Goal: Task Accomplishment & Management: Complete application form

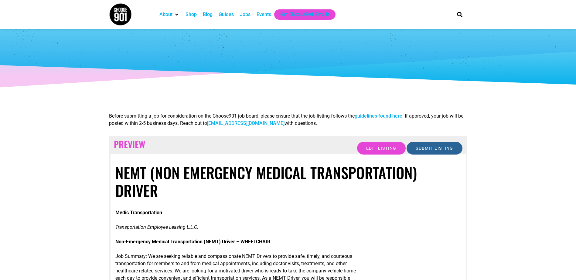
click at [431, 147] on input "Submit Listing" at bounding box center [434, 148] width 56 height 13
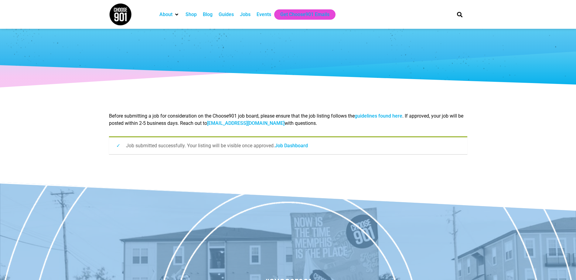
click at [289, 146] on link "Job Dashboard" at bounding box center [291, 146] width 33 height 6
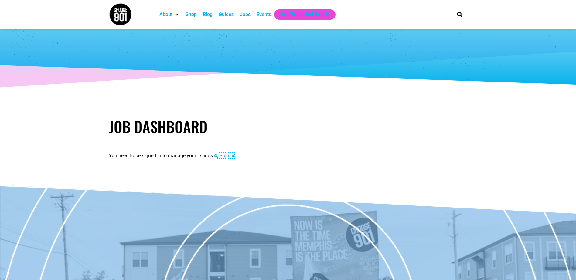
click at [224, 157] on link "Sign in" at bounding box center [224, 156] width 20 height 6
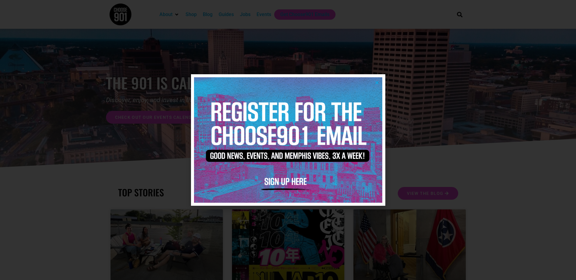
click at [291, 179] on img at bounding box center [288, 139] width 188 height 125
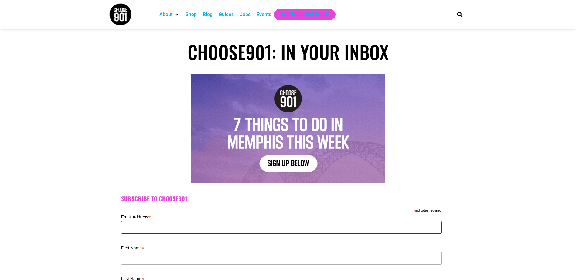
click at [211, 231] on input "Email Address *" at bounding box center [281, 227] width 320 height 13
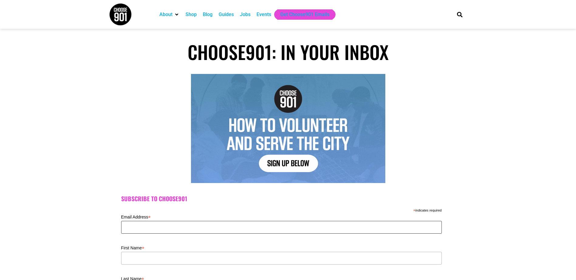
type input "athornton@tenncarriers.com"
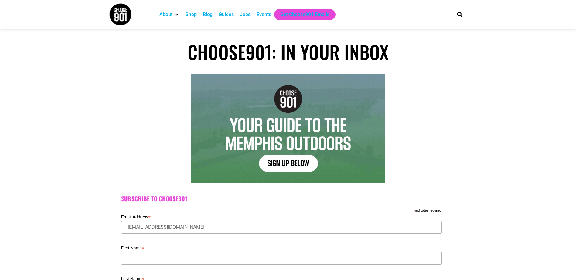
type input "amanda"
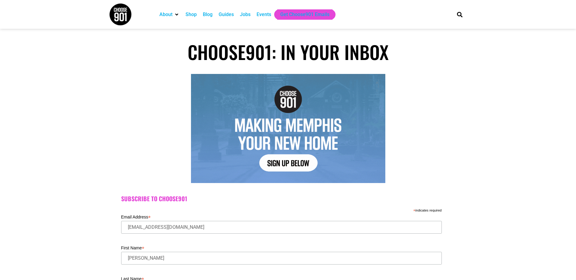
type input "Thornton"
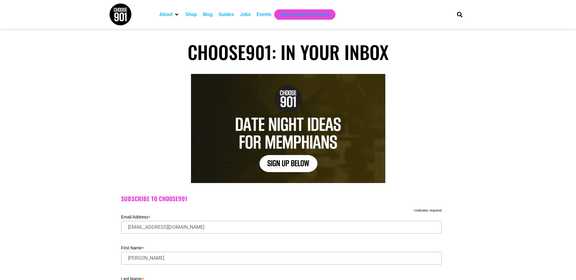
type input "38053"
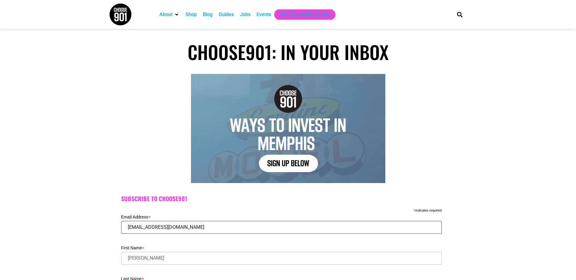
drag, startPoint x: 228, startPoint y: 231, endPoint x: 90, endPoint y: 230, distance: 138.1
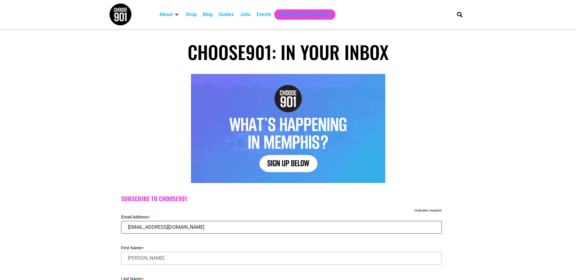
click at [90, 230] on div "Subscribe to Choose901 * indicates required Email Address * bonjour1079@gmail.c…" at bounding box center [288, 272] width 576 height 172
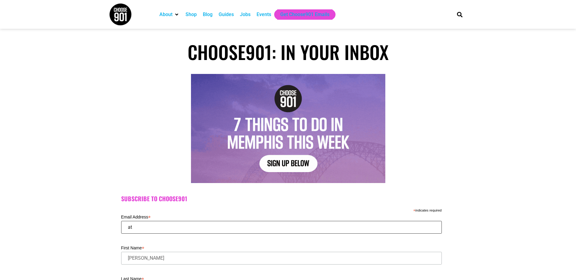
type input "athornton@tenncarriers.com"
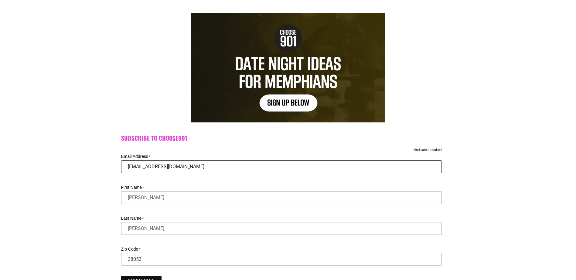
scroll to position [91, 0]
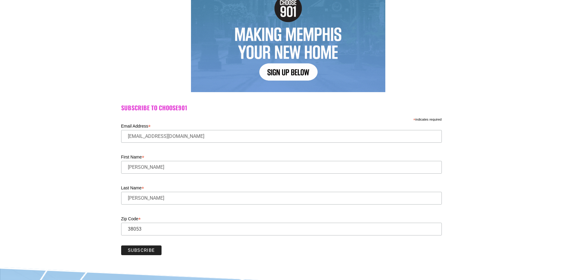
click at [143, 251] on input "Subscribe" at bounding box center [141, 251] width 41 height 10
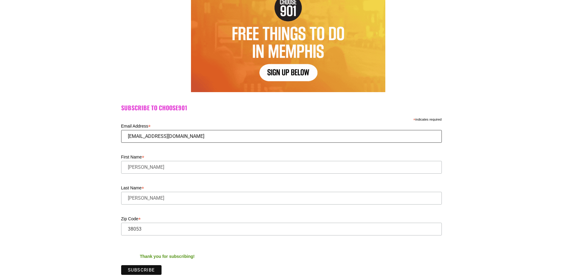
click at [180, 136] on input "[EMAIL_ADDRESS][DOMAIN_NAME]" at bounding box center [281, 136] width 320 height 13
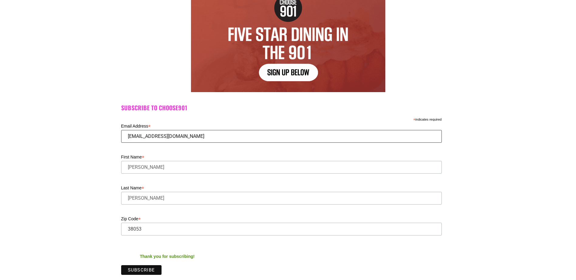
type input "[EMAIL_ADDRESS][DOMAIN_NAME]"
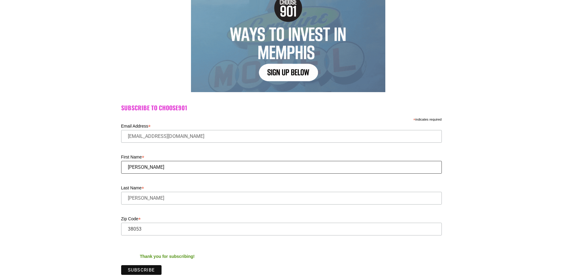
type input "amanda"
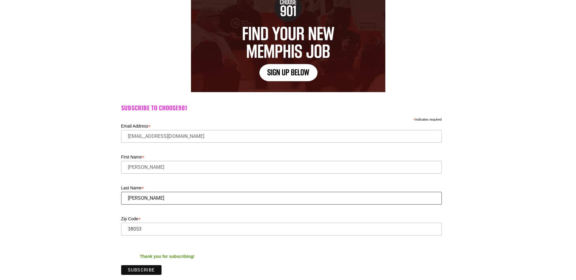
type input "Thornton"
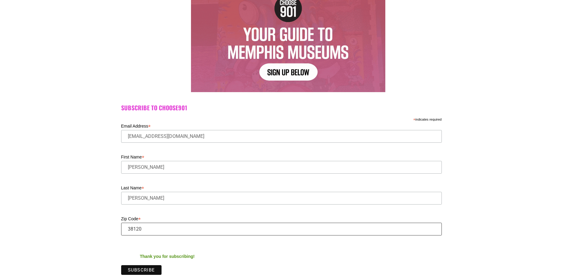
drag, startPoint x: 164, startPoint y: 223, endPoint x: 69, endPoint y: 228, distance: 94.8
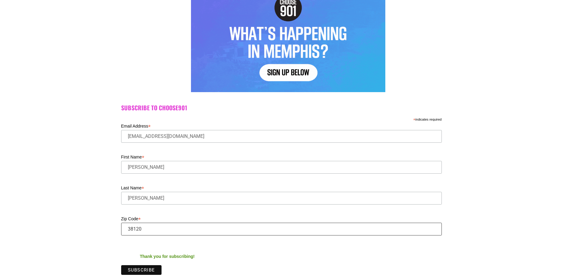
click at [69, 228] on div "Subscribe to Choose901 * indicates required Email Address * athornton@tenncarri…" at bounding box center [288, 191] width 576 height 192
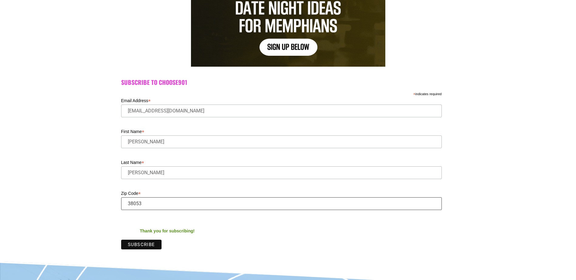
scroll to position [152, 0]
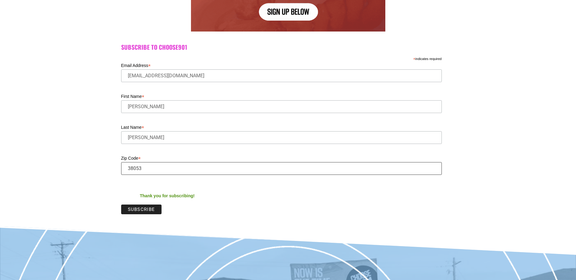
type input "38053"
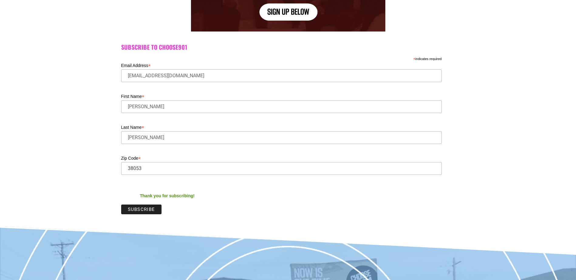
click at [149, 211] on input "Subscribe" at bounding box center [141, 210] width 41 height 10
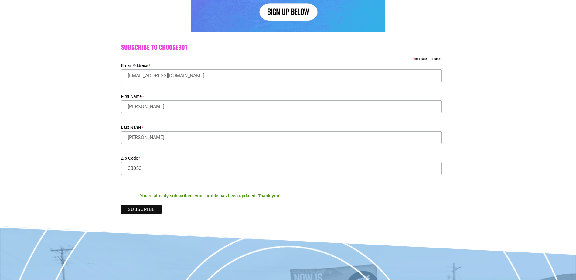
scroll to position [0, 0]
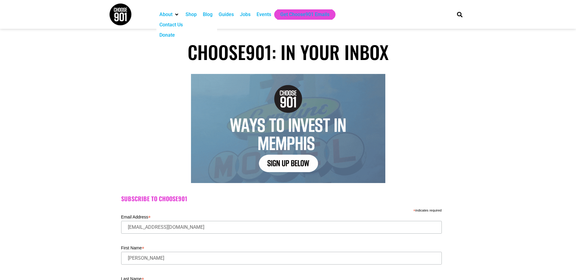
click at [126, 12] on img at bounding box center [120, 14] width 23 height 23
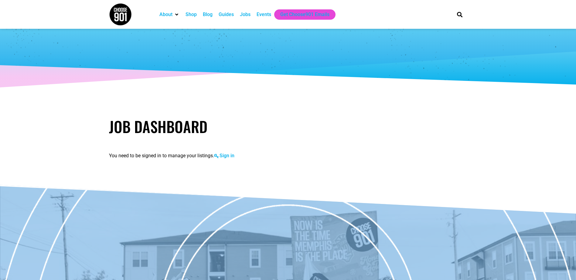
click at [245, 13] on div "Jobs" at bounding box center [245, 14] width 11 height 7
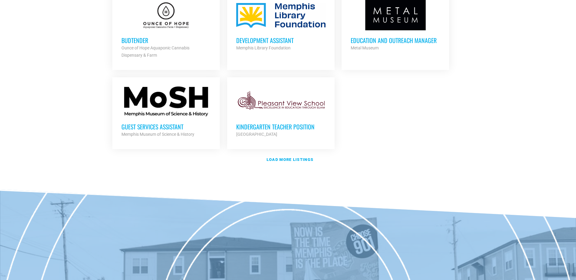
scroll to position [728, 0]
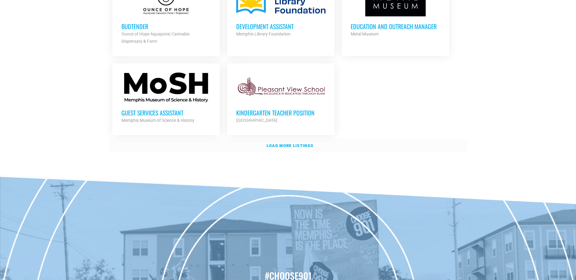
click at [295, 144] on strong "Load more listings" at bounding box center [289, 146] width 47 height 5
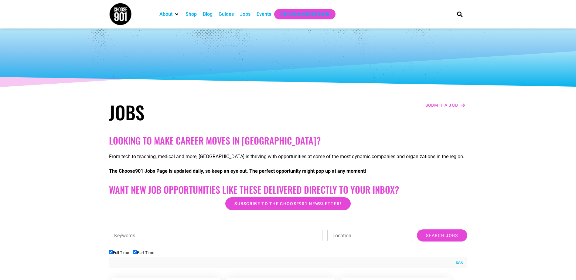
scroll to position [0, 0]
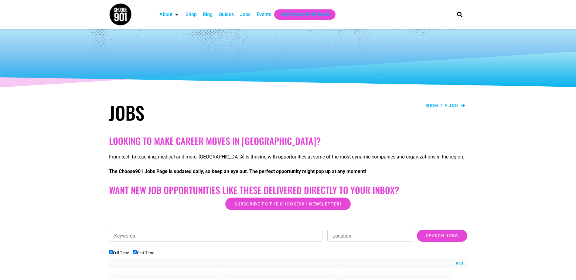
click at [452, 105] on span "Submit a job" at bounding box center [441, 105] width 33 height 4
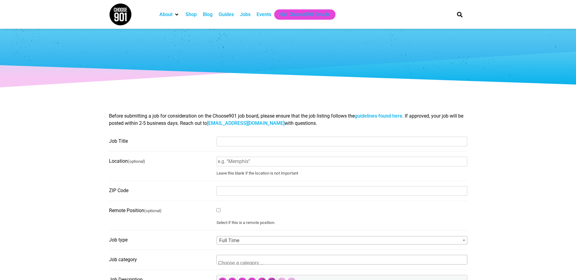
select select
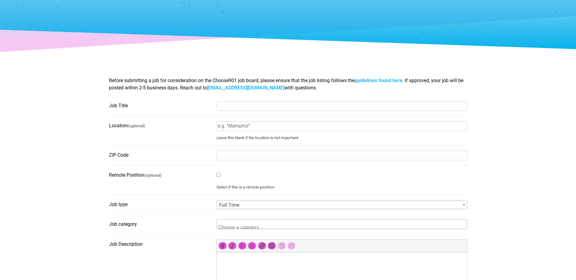
scroll to position [30, 0]
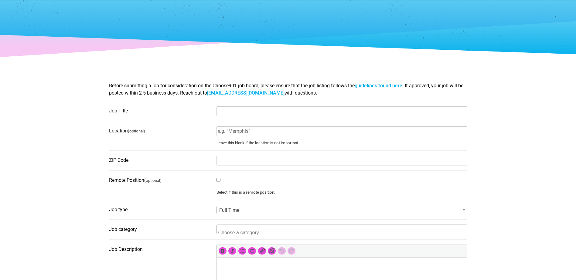
click at [238, 111] on input "Job Title" at bounding box center [341, 111] width 251 height 10
paste input "Fleet Mechanic"
type input "Fleet Mechanic"
click at [256, 134] on input "Location (optional)" at bounding box center [341, 132] width 251 height 10
type input "Memphis"
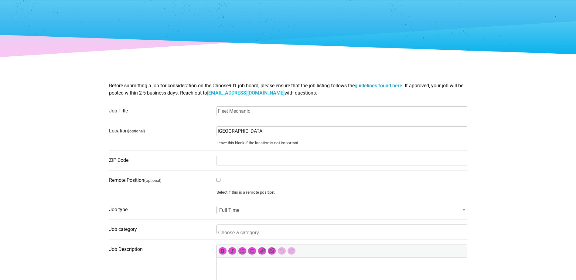
type input "38127"
type input "athornton@tenncarriers.com"
type input "Must be able to pass background check and DOT physical"
type input "USD"
type input "Medic Transportation"
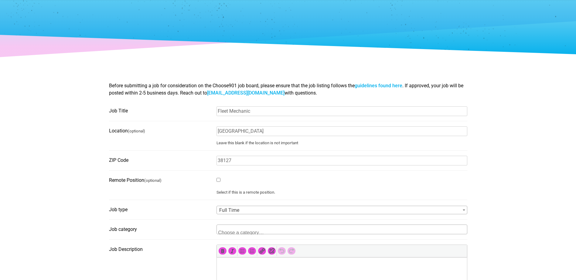
type input "athornton@tenncarriers.com"
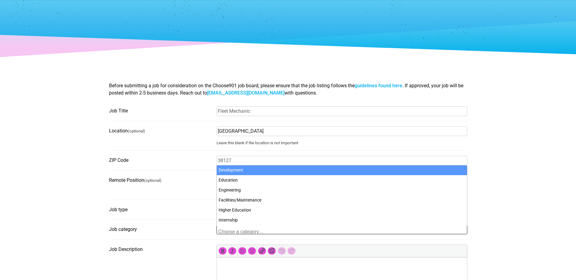
scroll to position [91, 0]
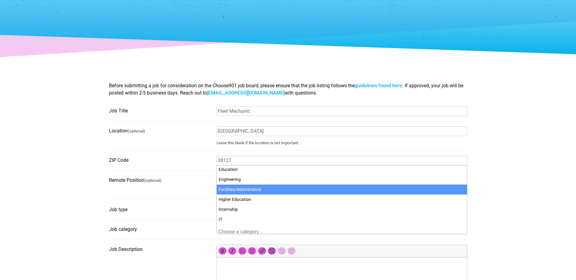
select select "4704"
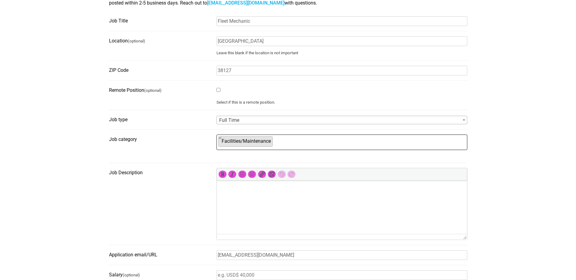
scroll to position [121, 0]
click at [254, 193] on html at bounding box center [341, 188] width 250 height 17
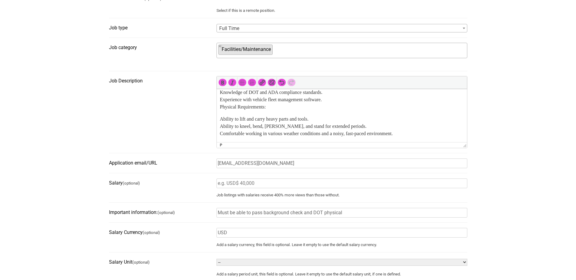
scroll to position [243, 0]
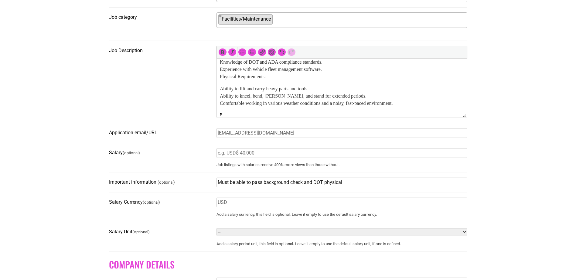
click at [350, 183] on input "Must be able to pass background check and DOT physical" at bounding box center [341, 183] width 251 height 10
drag, startPoint x: 350, startPoint y: 185, endPoint x: 303, endPoint y: 187, distance: 47.1
click at [303, 187] on input "Must be able to pass background check and DOT physical" at bounding box center [341, 183] width 251 height 10
type input "Must be able to pass background check"
click at [169, 207] on label "Salary Currency (optional)" at bounding box center [161, 203] width 104 height 10
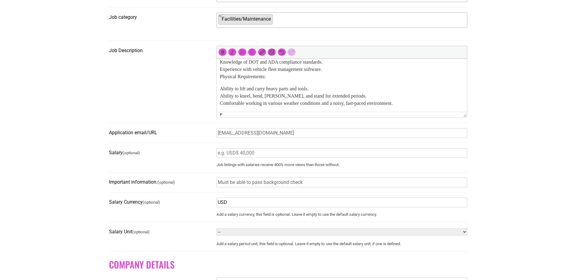
click at [216, 207] on input "USD" at bounding box center [341, 203] width 251 height 10
click at [259, 233] on select "-- Year Month Week Day Hour" at bounding box center [341, 232] width 251 height 7
select select "HOUR"
click at [216, 232] on select "-- Year Month Week Day Hour" at bounding box center [341, 232] width 251 height 7
click at [249, 236] on select "-- Year Month Week Day Hour" at bounding box center [341, 232] width 251 height 7
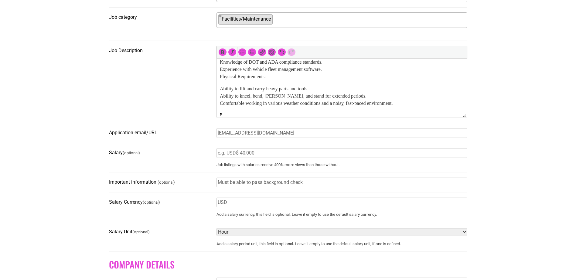
select select
click at [216, 232] on select "-- Year Month Week Day Hour" at bounding box center [341, 232] width 251 height 7
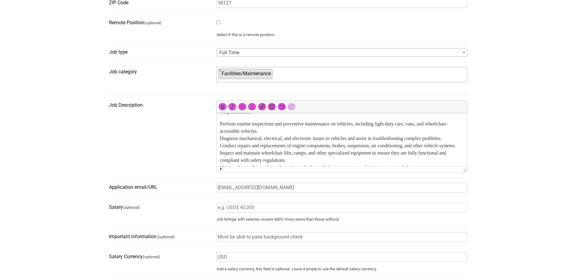
scroll to position [152, 0]
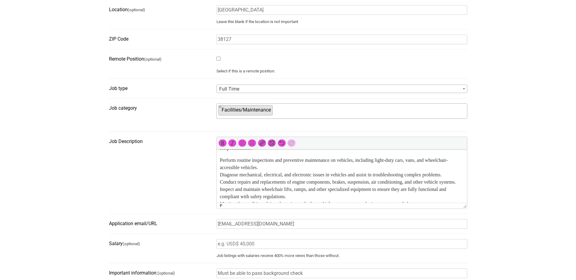
click at [296, 111] on ul "× Facilities/Maintenance" at bounding box center [341, 110] width 248 height 13
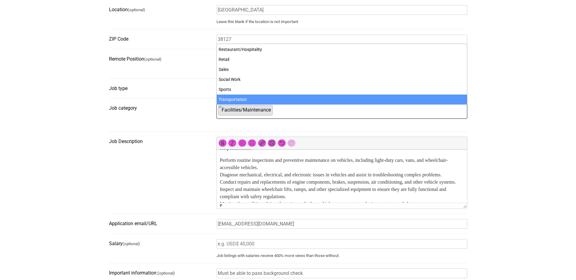
click at [299, 108] on ul "× Facilities/Maintenance" at bounding box center [341, 110] width 248 height 13
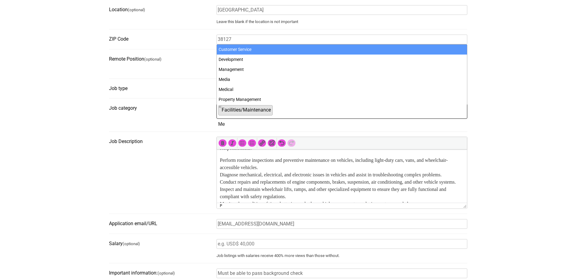
scroll to position [0, 0]
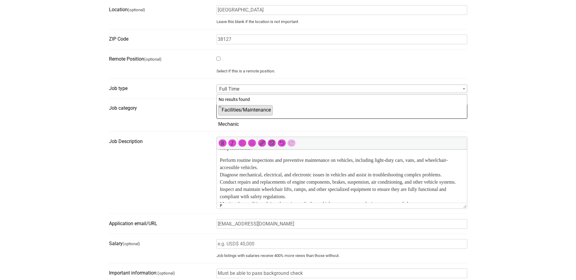
type textarea "Mechanic"
drag, startPoint x: 281, startPoint y: 129, endPoint x: 80, endPoint y: 129, distance: 200.2
click at [81, 129] on section "Before submitting a job for consideration on the Choose901 job board, please en…" at bounding box center [288, 222] width 576 height 538
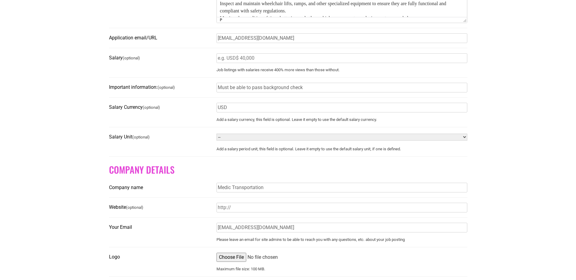
scroll to position [425, 0]
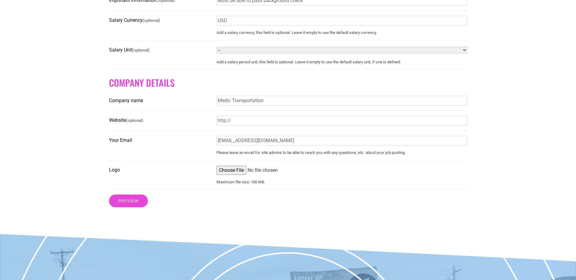
click at [231, 175] on input "Logo" at bounding box center [341, 170] width 251 height 9
type input "C:\fakepath\Logo_Medic_Primary_Color.png"
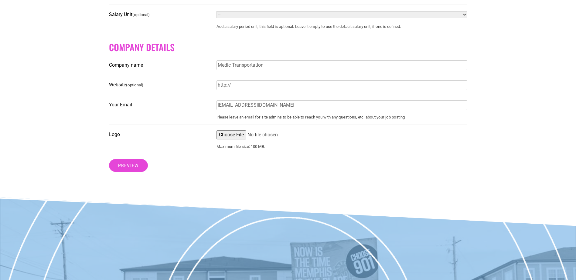
scroll to position [516, 0]
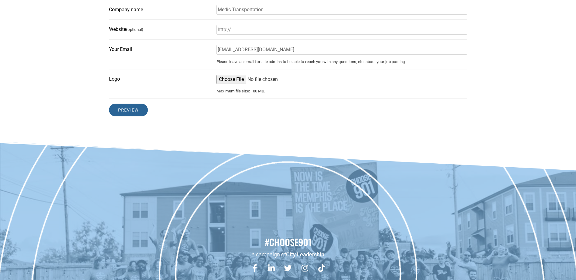
click at [132, 116] on input "Preview" at bounding box center [128, 110] width 39 height 13
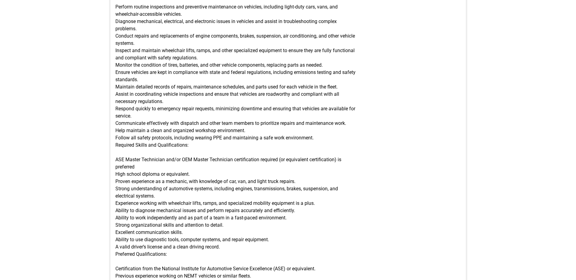
scroll to position [121, 0]
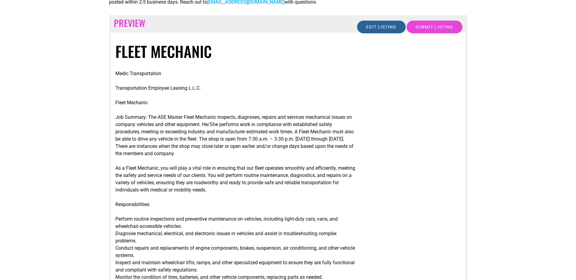
click at [377, 28] on input "Edit listing" at bounding box center [381, 27] width 49 height 13
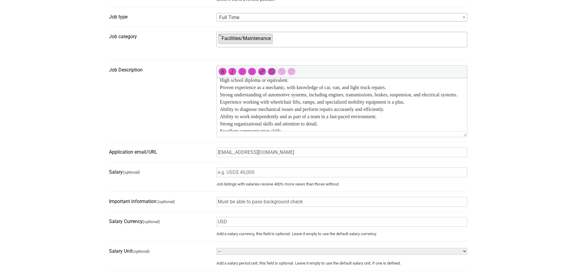
scroll to position [273, 0]
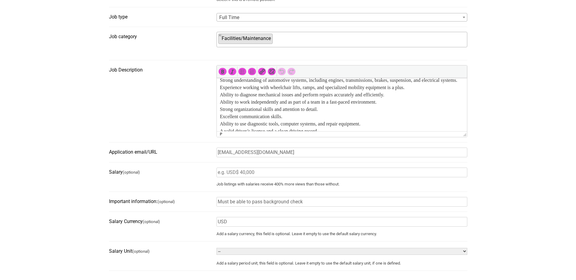
click at [377, 94] on p "ASE Master Technician and/or OEM Master Technician certification required (or e…" at bounding box center [341, 98] width 244 height 87
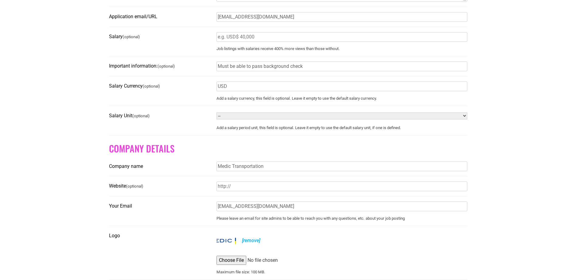
scroll to position [455, 0]
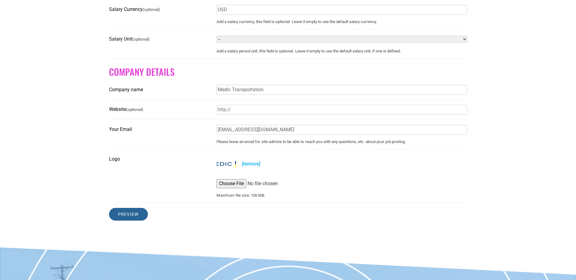
click at [133, 219] on input "Preview" at bounding box center [128, 214] width 39 height 13
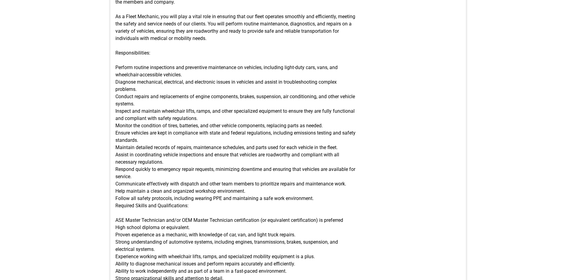
scroll to position [91, 0]
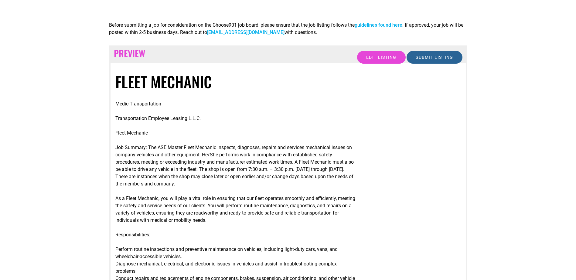
click at [449, 58] on input "Submit Listing" at bounding box center [434, 57] width 56 height 13
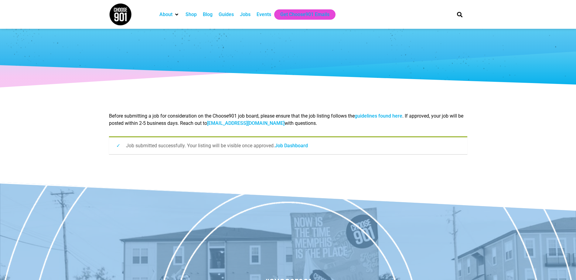
click at [294, 147] on link "Job Dashboard" at bounding box center [291, 146] width 33 height 6
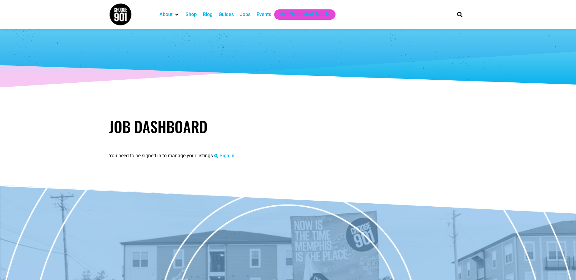
click at [231, 157] on link "Sign in" at bounding box center [224, 156] width 20 height 6
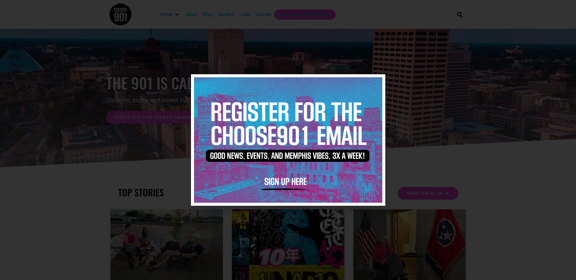
click at [378, 81] on icon "Close" at bounding box center [376, 82] width 5 height 5
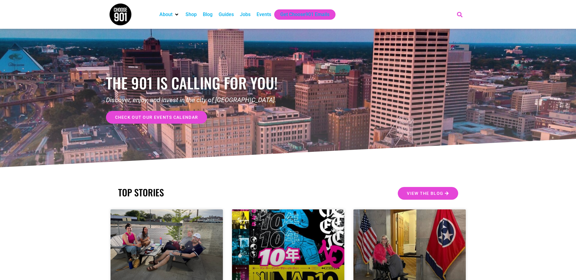
click at [460, 13] on icon "Search" at bounding box center [459, 14] width 10 height 10
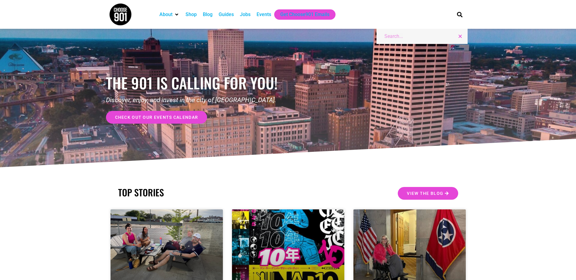
click at [415, 34] on input "Search" at bounding box center [424, 36] width 81 height 7
type input "l"
type input "create account"
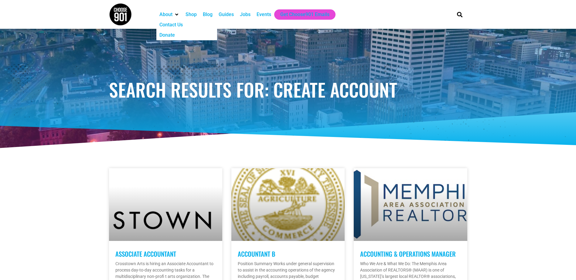
click at [121, 13] on img at bounding box center [120, 14] width 23 height 23
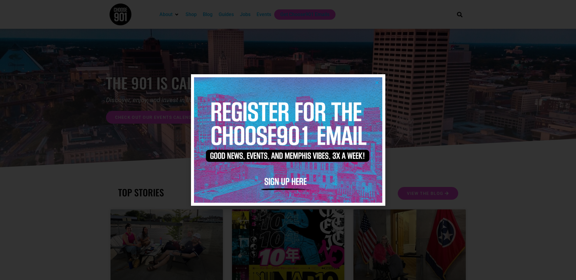
click at [282, 184] on img at bounding box center [288, 139] width 188 height 125
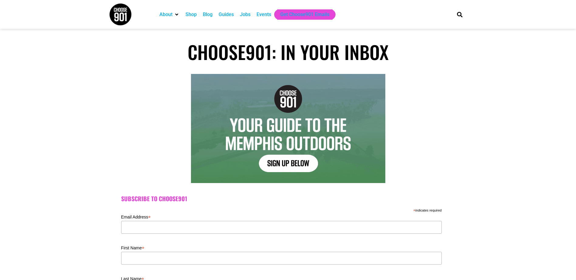
click at [250, 16] on div "Jobs" at bounding box center [245, 14] width 11 height 7
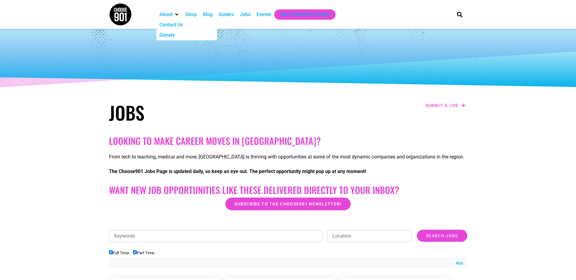
click at [174, 15] on div "About" at bounding box center [169, 14] width 26 height 10
click at [177, 27] on div "Contact Us" at bounding box center [170, 24] width 23 height 7
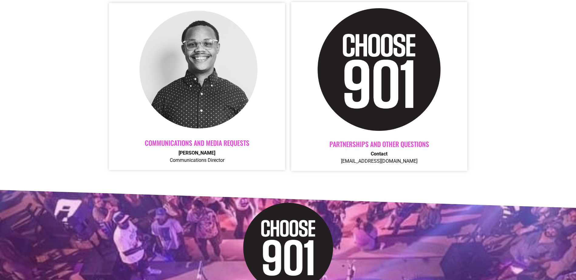
scroll to position [273, 0]
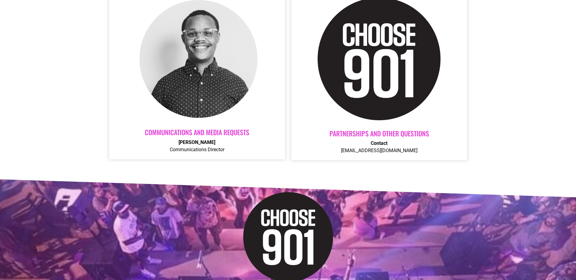
click at [385, 81] on img at bounding box center [378, 59] width 123 height 123
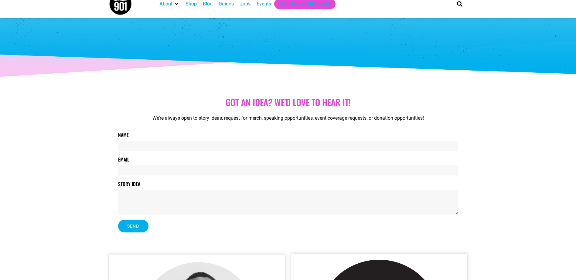
scroll to position [0, 0]
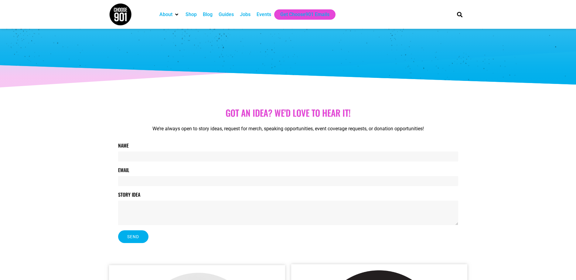
click at [245, 17] on div "Jobs" at bounding box center [245, 14] width 11 height 7
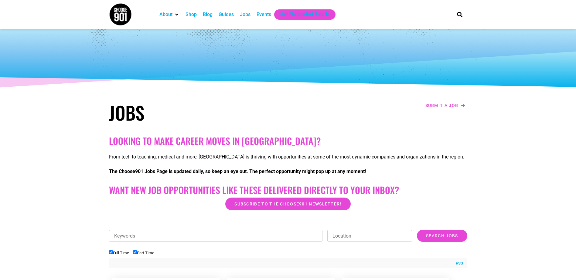
click at [198, 234] on input "Keywords" at bounding box center [216, 236] width 214 height 12
type input "medic"
click at [444, 239] on input "Search Jobs" at bounding box center [442, 236] width 50 height 12
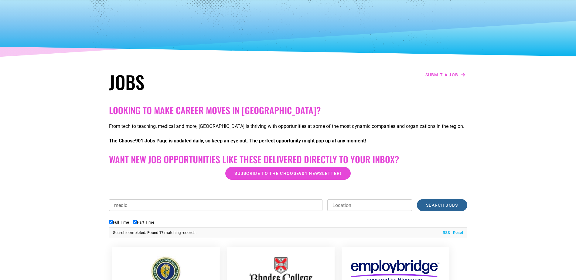
scroll to position [30, 0]
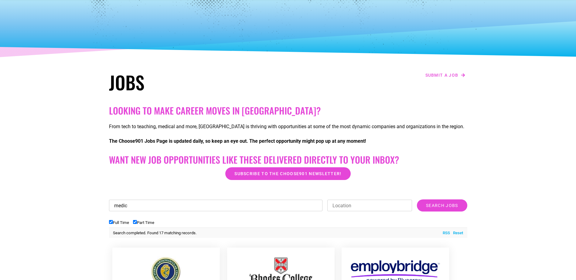
drag, startPoint x: 149, startPoint y: 208, endPoint x: 36, endPoint y: 201, distance: 112.8
click at [439, 206] on input "Search Jobs" at bounding box center [442, 206] width 50 height 12
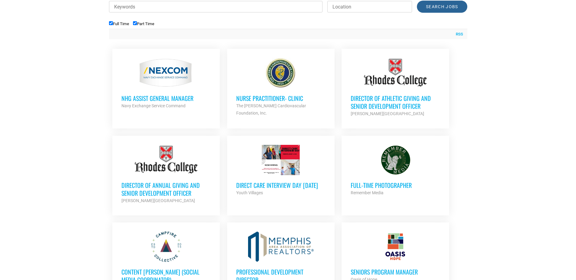
scroll to position [243, 0]
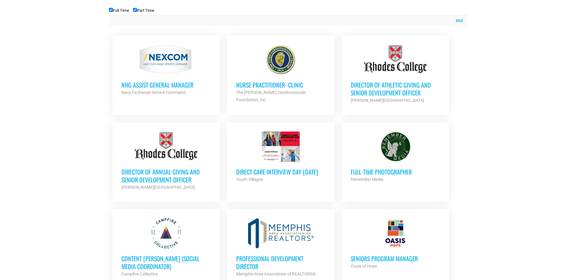
click at [401, 172] on h3 "Full-Time Photographer" at bounding box center [394, 172] width 89 height 8
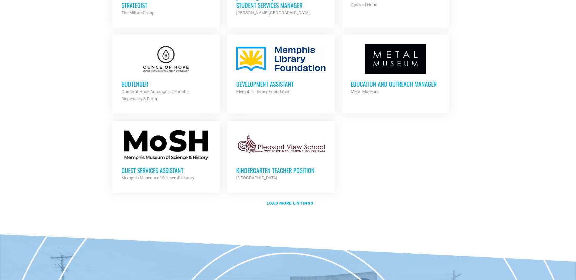
scroll to position [698, 0]
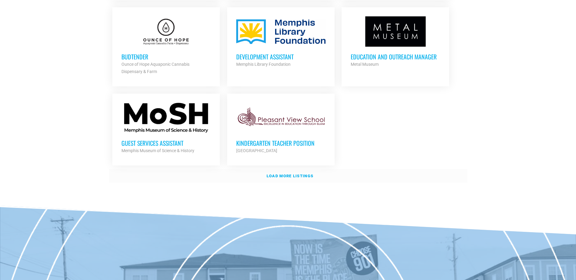
click at [302, 174] on strong "Load more listings" at bounding box center [289, 176] width 47 height 5
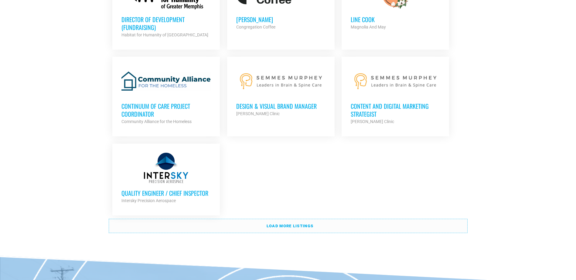
scroll to position [1274, 0]
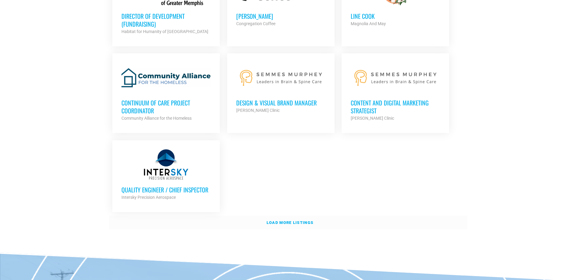
click at [305, 221] on strong "Load more listings" at bounding box center [289, 223] width 47 height 5
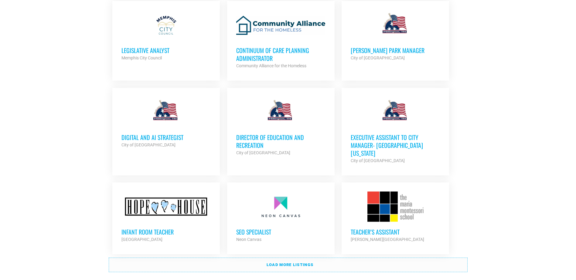
scroll to position [1790, 0]
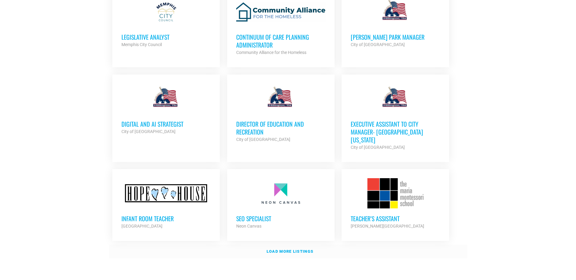
click at [304, 249] on strong "Load more listings" at bounding box center [289, 251] width 47 height 5
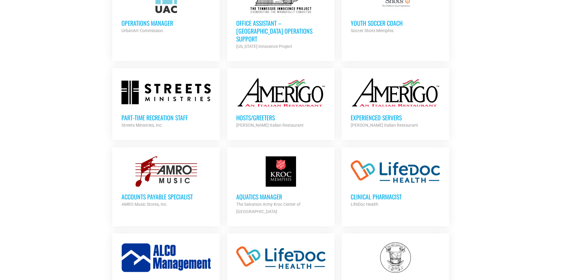
scroll to position [2154, 0]
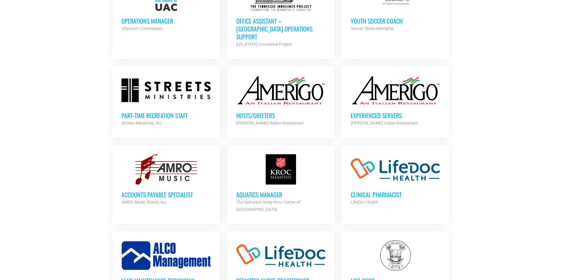
click at [144, 191] on h3 "Accounts Payable Specialist" at bounding box center [165, 195] width 89 height 8
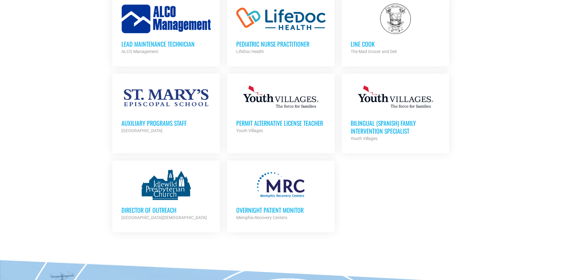
scroll to position [2397, 0]
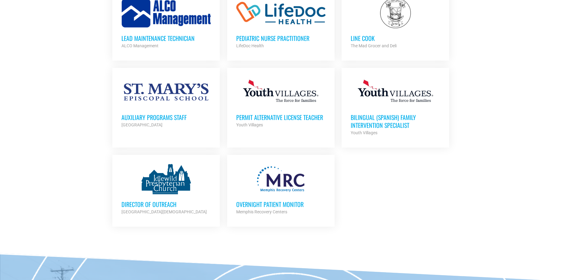
click at [285, 201] on h3 "Overnight Patient Monitor" at bounding box center [280, 205] width 89 height 8
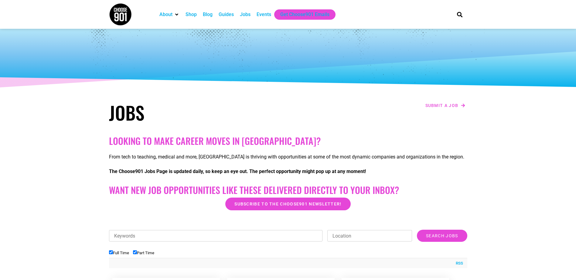
click at [245, 16] on div "Jobs" at bounding box center [245, 14] width 11 height 7
